Goal: Share content: Share content

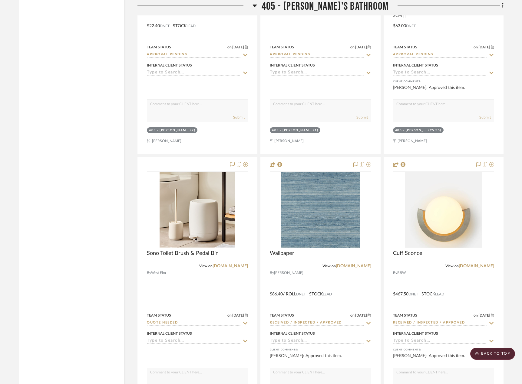
scroll to position [15285, 0]
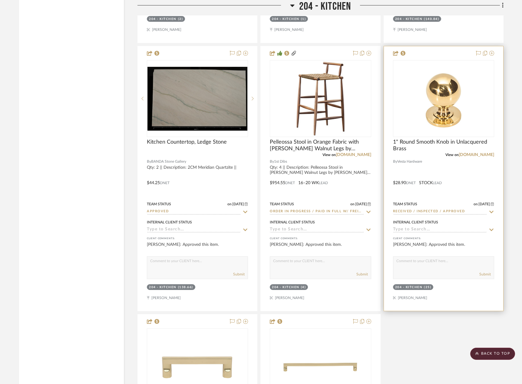
scroll to position [8408, 0]
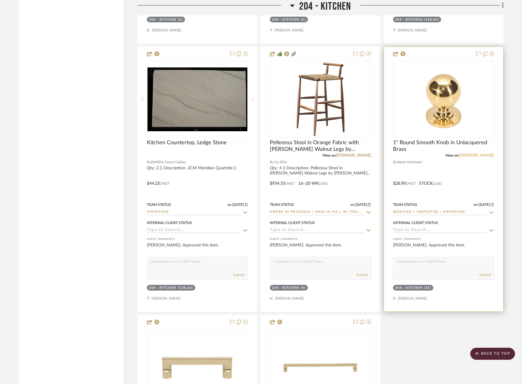
click at [479, 154] on link "[DOMAIN_NAME]" at bounding box center [475, 155] width 35 height 4
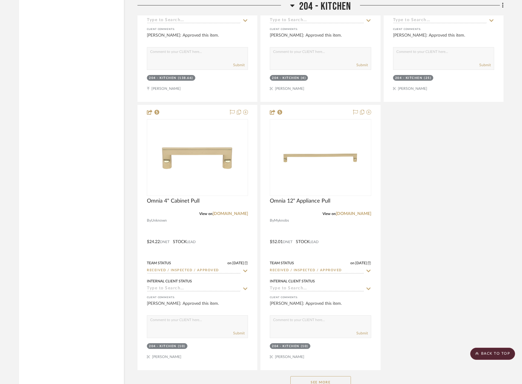
scroll to position [8620, 0]
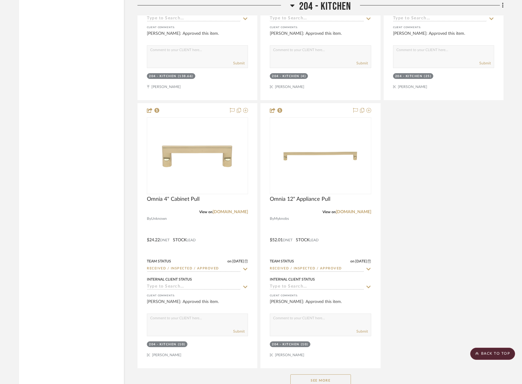
click at [327, 380] on button "See More" at bounding box center [320, 381] width 61 height 12
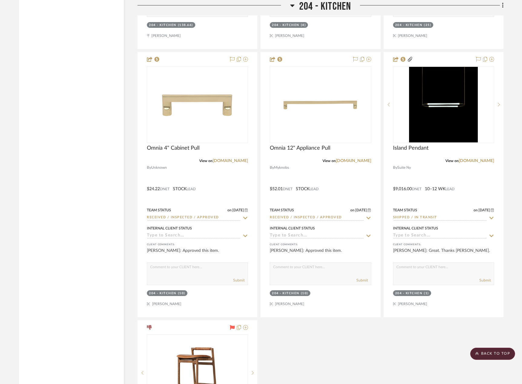
scroll to position [8681, 0]
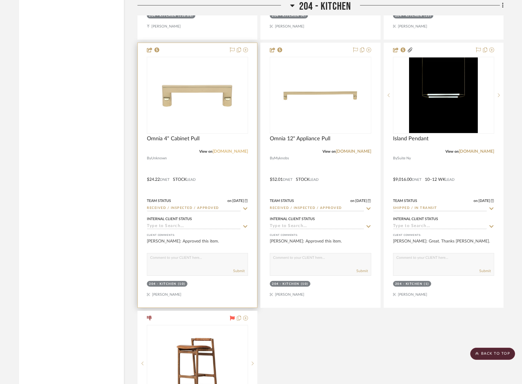
click at [241, 150] on link "[DOMAIN_NAME]" at bounding box center [229, 151] width 35 height 4
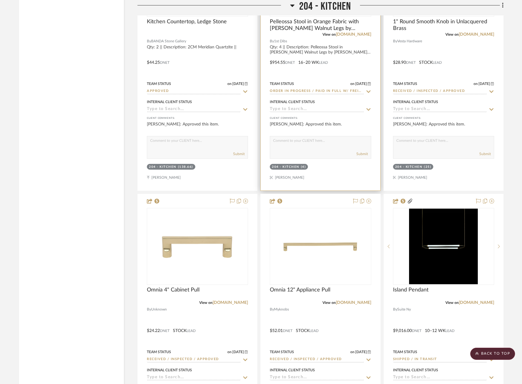
scroll to position [8318, 0]
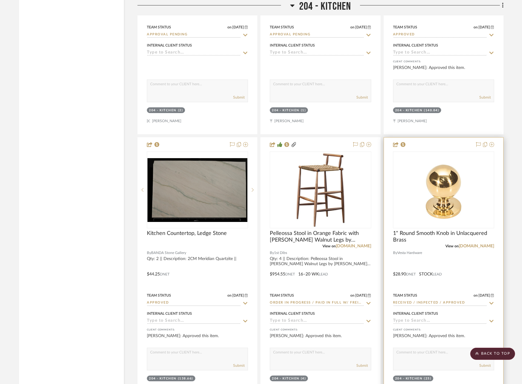
click at [464, 254] on div at bounding box center [443, 270] width 119 height 265
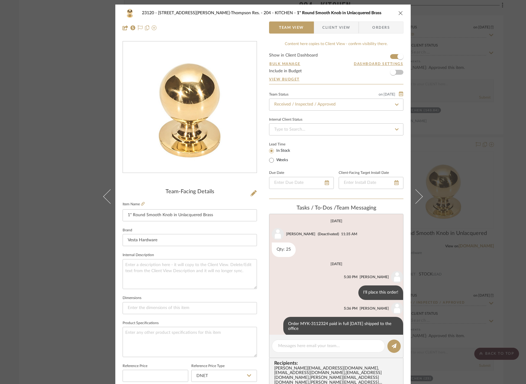
scroll to position [95, 0]
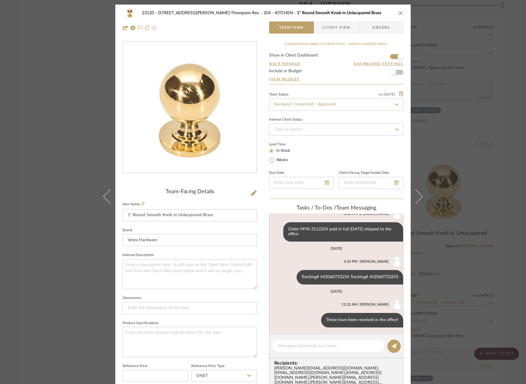
click at [441, 170] on div "23120 - 239 Dean St, Unwin-Thompson Res. 204 - KITCHEN 1" Round Smooth Knob in …" at bounding box center [263, 192] width 526 height 384
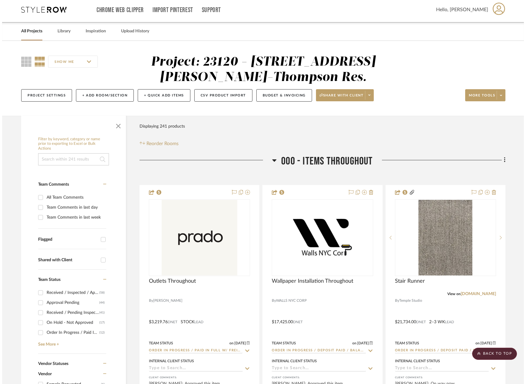
scroll to position [0, 0]
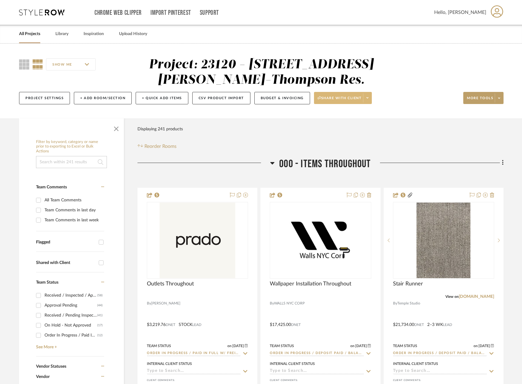
click at [368, 97] on icon at bounding box center [367, 97] width 2 height 3
click at [350, 130] on span "Generate URL to Share" at bounding box center [345, 129] width 52 height 5
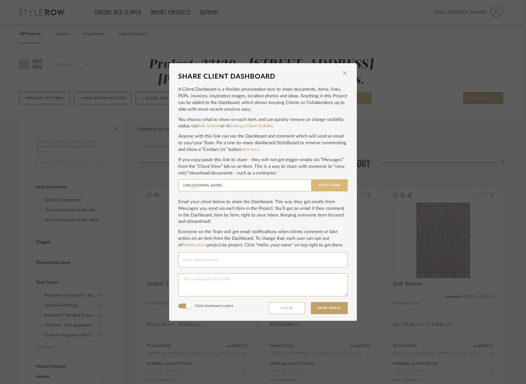
click at [328, 183] on button "Copy Link" at bounding box center [329, 185] width 37 height 12
